Goal: Use online tool/utility: Use online tool/utility

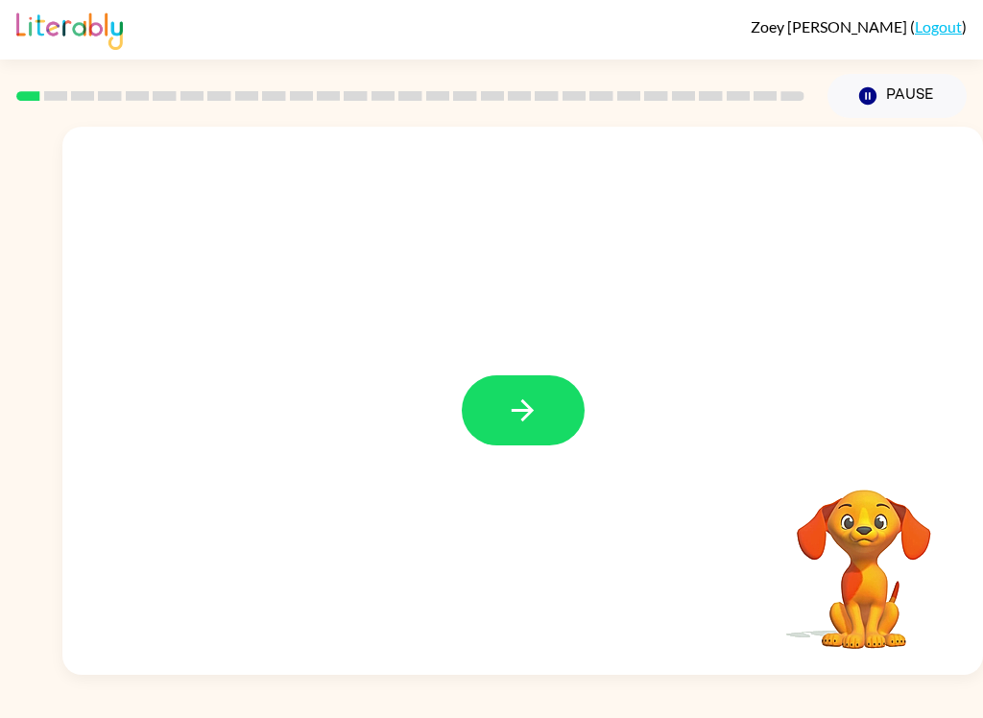
click at [534, 376] on button "button" at bounding box center [523, 410] width 123 height 70
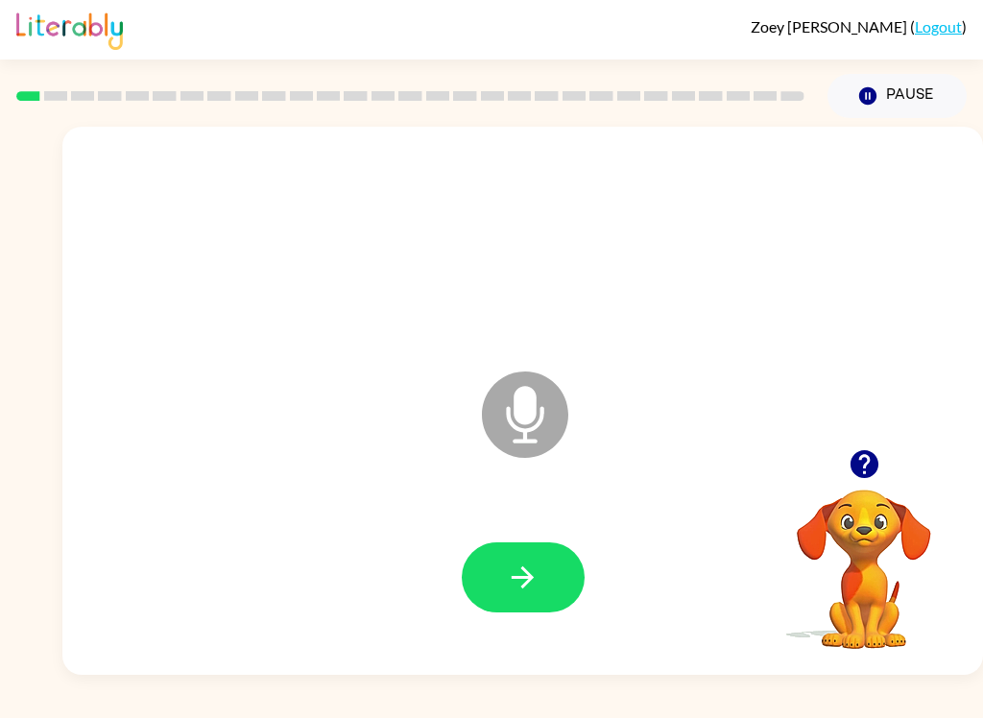
click at [538, 556] on button "button" at bounding box center [523, 578] width 123 height 70
click at [533, 582] on icon "button" at bounding box center [523, 578] width 34 height 34
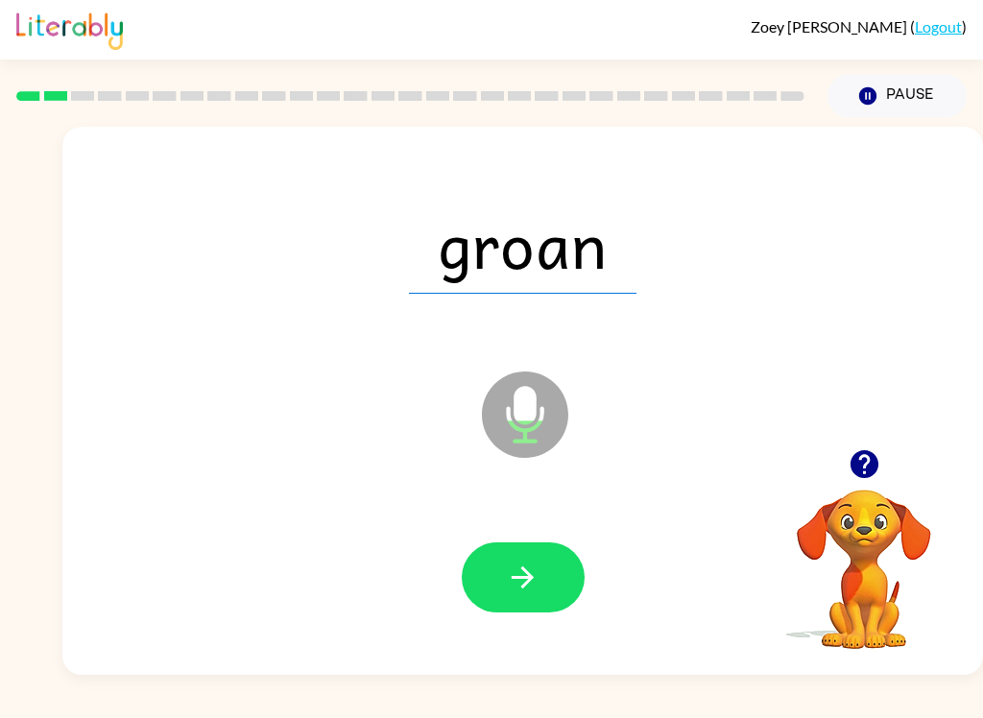
click at [547, 583] on button "button" at bounding box center [523, 578] width 123 height 70
click at [557, 572] on button "button" at bounding box center [523, 578] width 123 height 70
click at [558, 584] on button "button" at bounding box center [523, 578] width 123 height 70
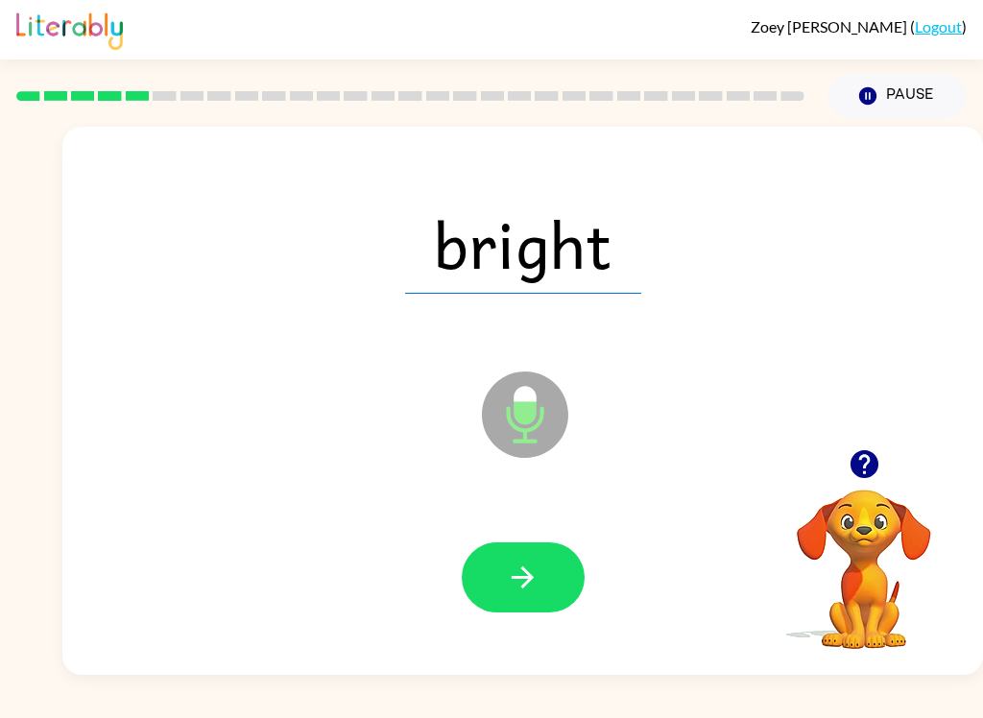
click at [563, 567] on button "button" at bounding box center [523, 578] width 123 height 70
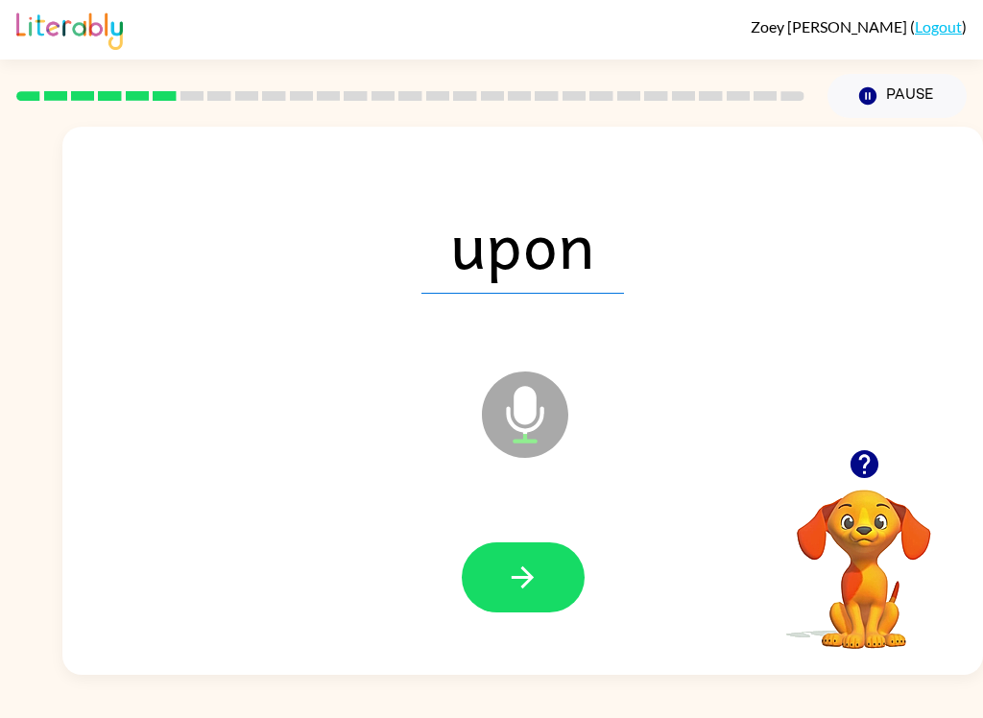
click at [552, 591] on button "button" at bounding box center [523, 578] width 123 height 70
click at [540, 604] on button "button" at bounding box center [523, 578] width 123 height 70
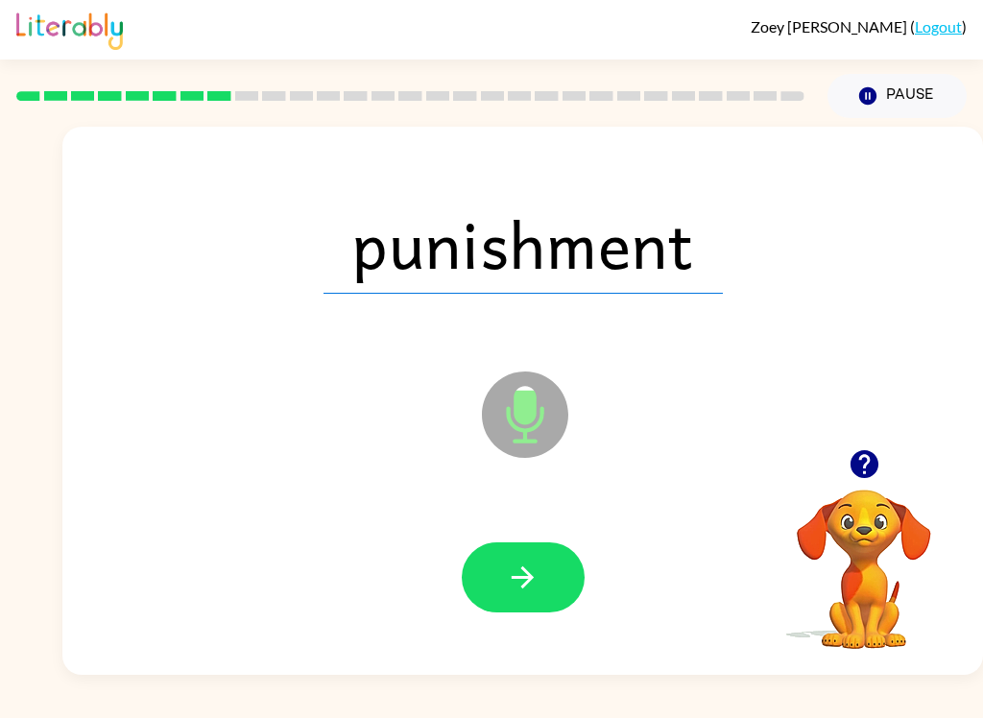
click at [535, 569] on icon "button" at bounding box center [523, 578] width 34 height 34
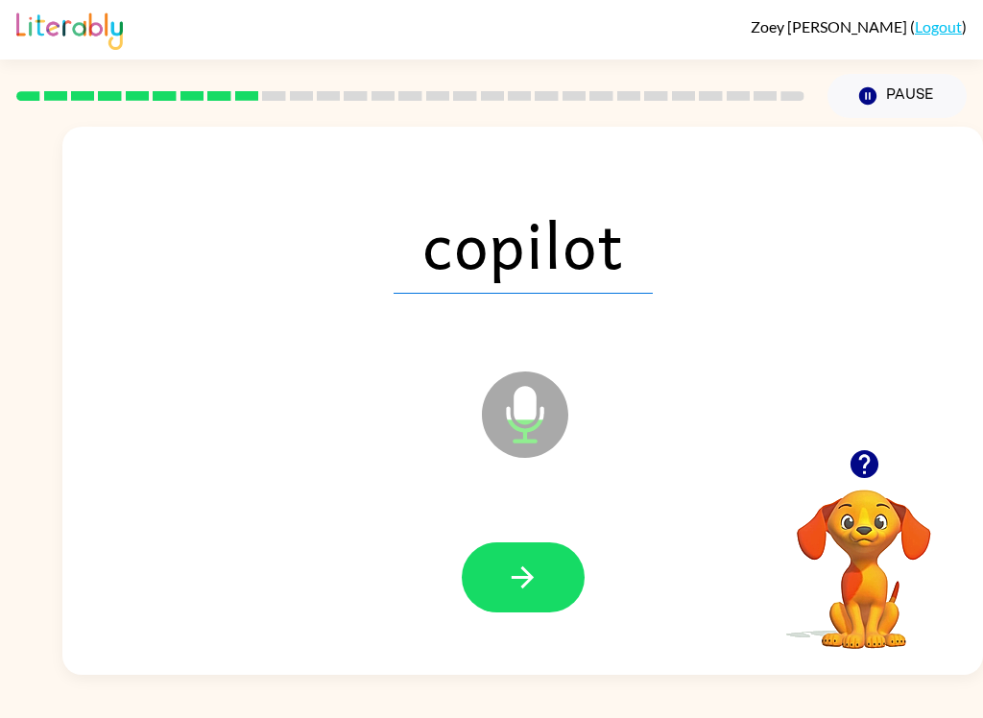
click at [520, 611] on button "button" at bounding box center [523, 578] width 123 height 70
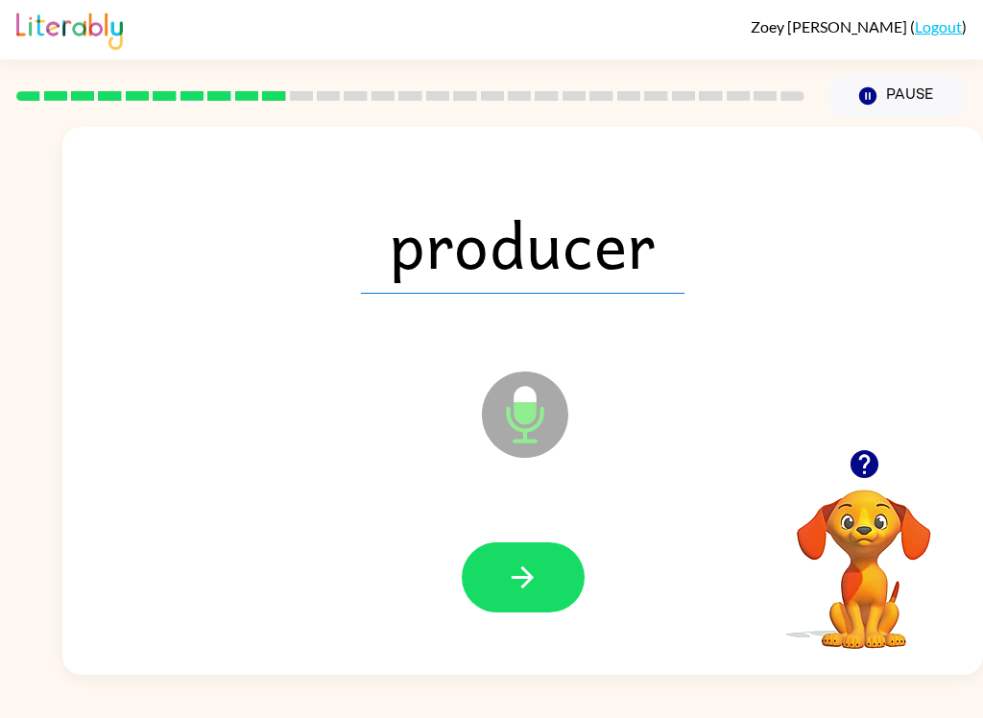
click at [543, 563] on button "button" at bounding box center [523, 578] width 123 height 70
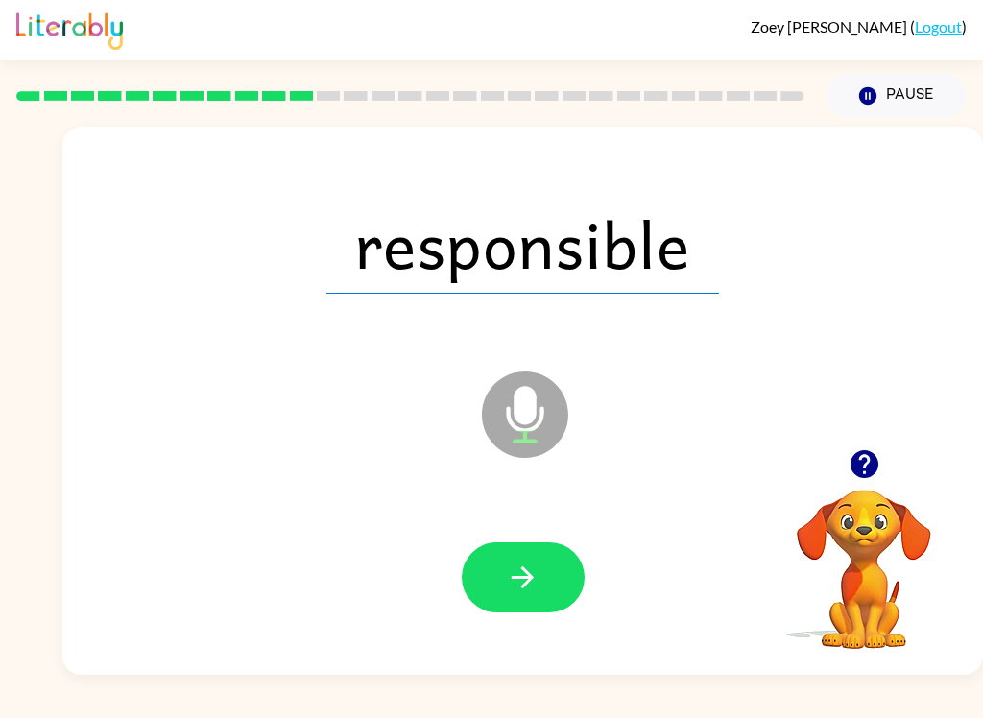
click at [535, 572] on icon "button" at bounding box center [523, 578] width 34 height 34
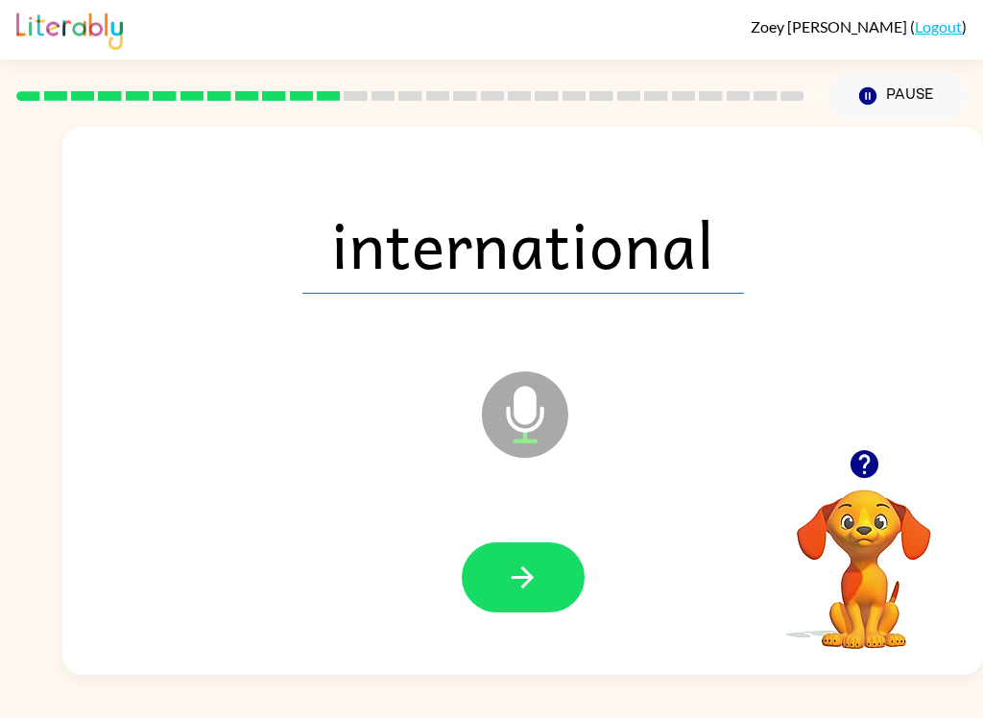
click at [543, 575] on button "button" at bounding box center [523, 578] width 123 height 70
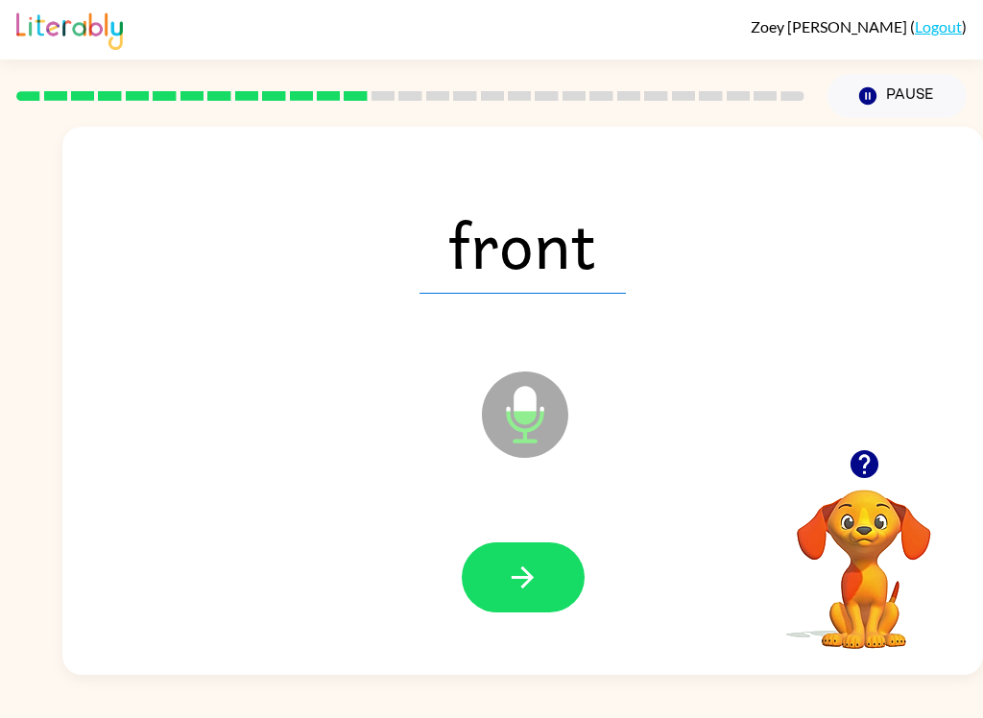
click at [548, 591] on button "button" at bounding box center [523, 578] width 123 height 70
click at [550, 580] on button "button" at bounding box center [523, 578] width 123 height 70
click at [550, 579] on button "button" at bounding box center [523, 578] width 123 height 70
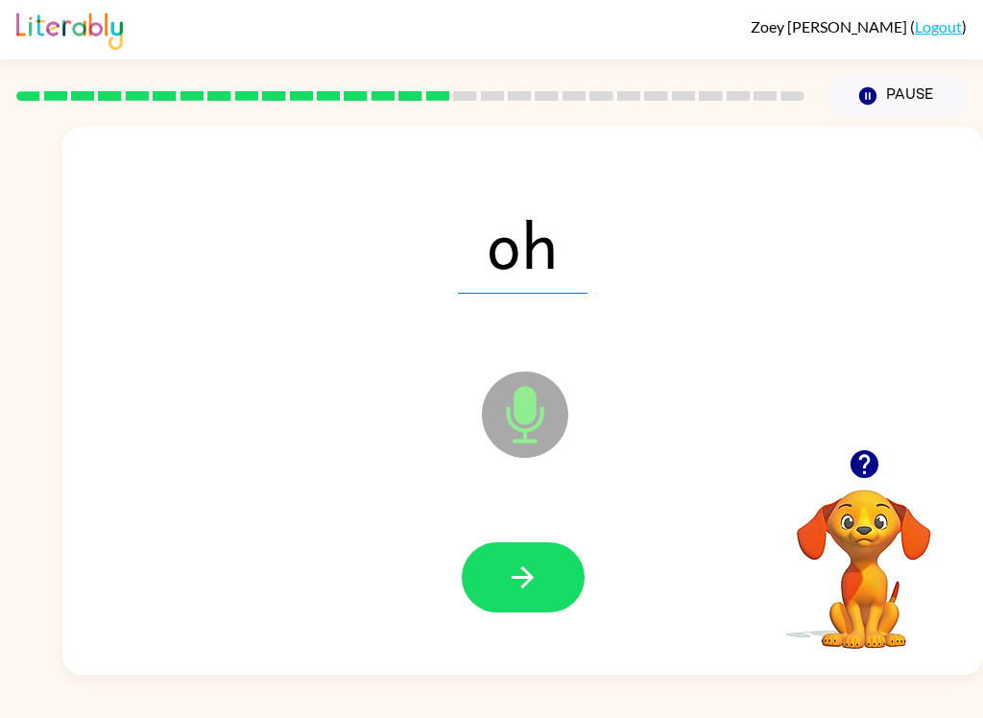
click at [543, 574] on button "button" at bounding box center [523, 578] width 123 height 70
click at [539, 584] on icon "button" at bounding box center [523, 578] width 34 height 34
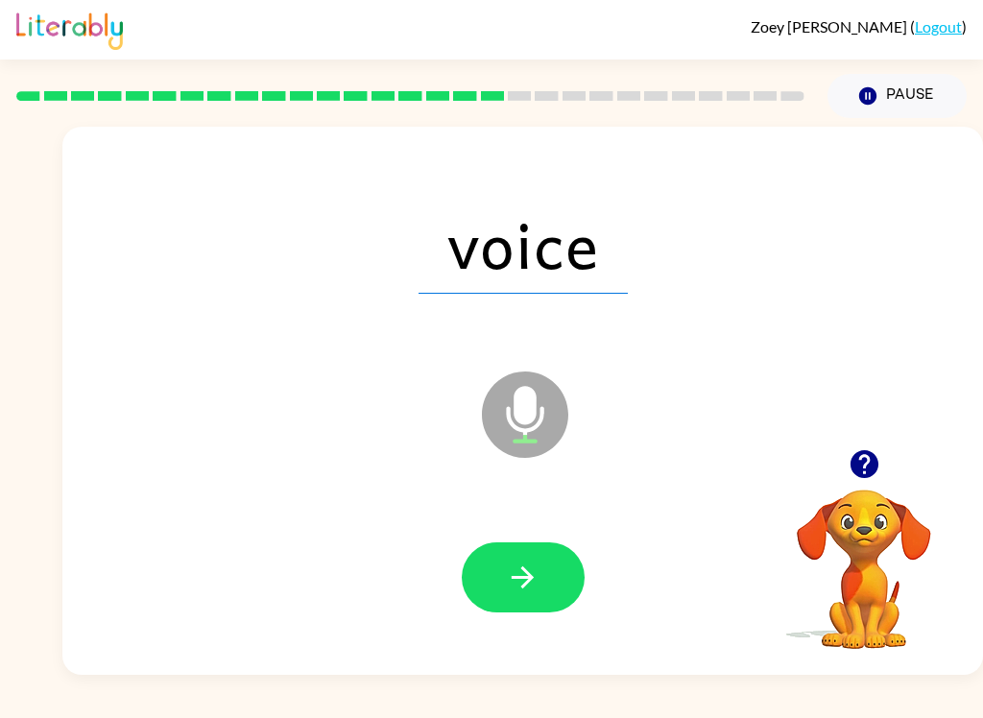
click at [526, 572] on icon "button" at bounding box center [523, 578] width 22 height 22
click at [566, 572] on button "button" at bounding box center [523, 578] width 123 height 70
click at [545, 569] on button "button" at bounding box center [523, 578] width 123 height 70
click at [543, 584] on button "button" at bounding box center [523, 578] width 123 height 70
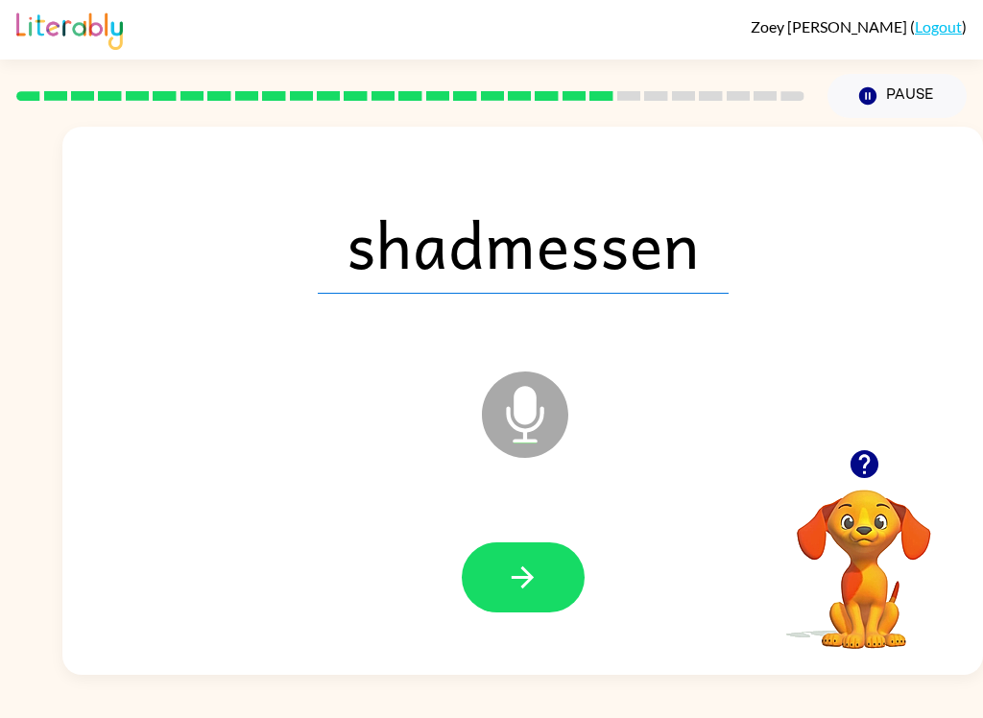
click at [537, 570] on icon "button" at bounding box center [523, 578] width 34 height 34
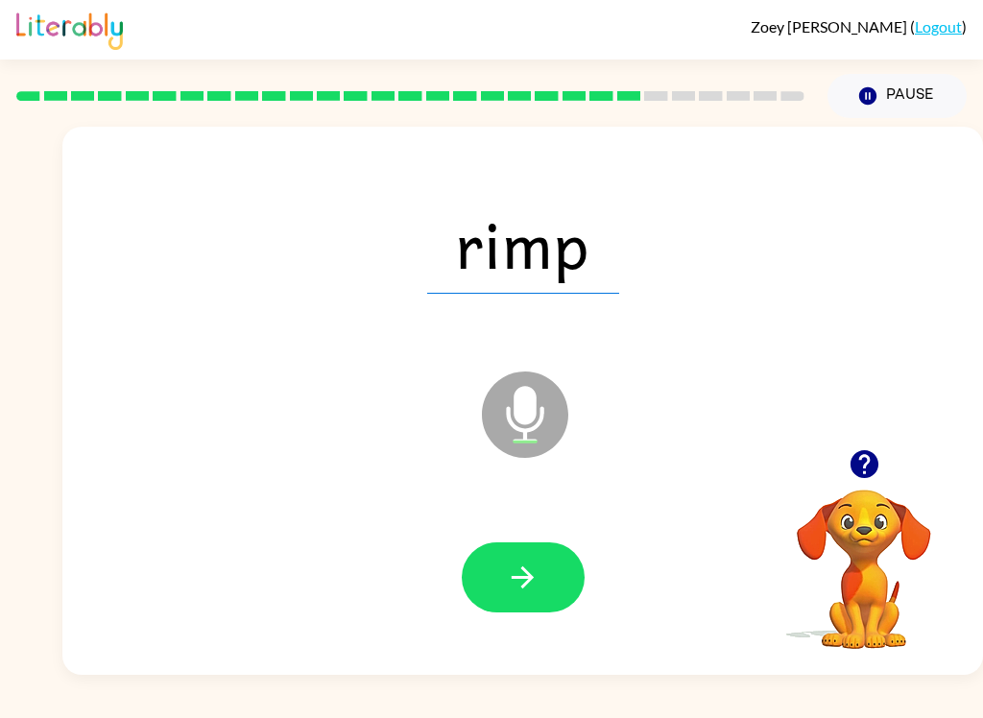
click at [540, 553] on button "button" at bounding box center [523, 578] width 123 height 70
click at [573, 599] on button "button" at bounding box center [523, 578] width 123 height 70
click at [550, 561] on button "button" at bounding box center [523, 578] width 123 height 70
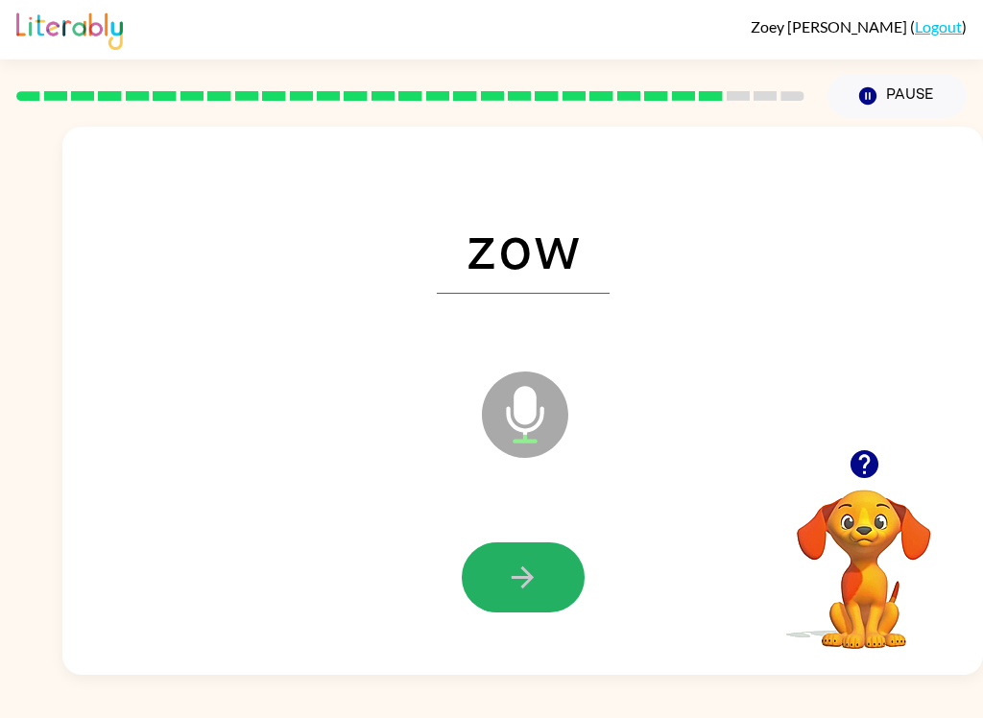
click at [505, 567] on button "button" at bounding box center [523, 578] width 123 height 70
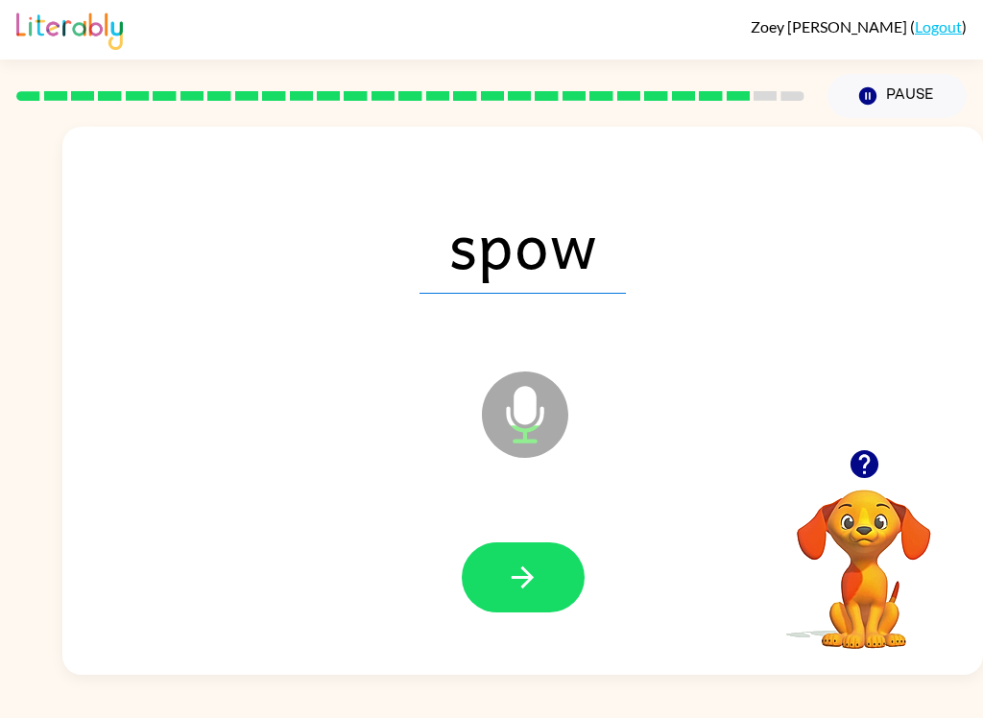
click at [507, 591] on icon "button" at bounding box center [523, 578] width 34 height 34
click at [542, 583] on button "button" at bounding box center [523, 578] width 123 height 70
